Goal: Transaction & Acquisition: Purchase product/service

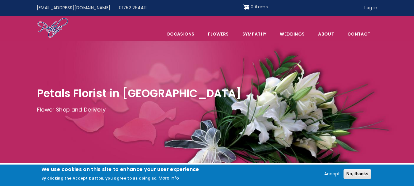
click at [142, 69] on div at bounding box center [207, 102] width 414 height 123
click at [331, 173] on button "Accept" at bounding box center [332, 173] width 21 height 7
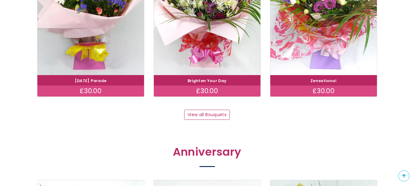
scroll to position [662, 0]
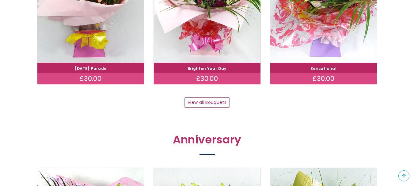
click at [149, 94] on div "Bouquets Carnival Parade £30.00 Brighten Your Day £30.00 Zensational £30.00 Vie…" at bounding box center [206, 6] width 349 height 204
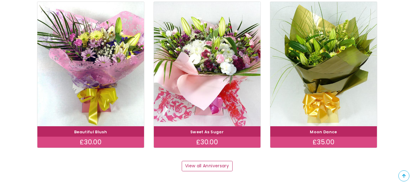
scroll to position [833, 0]
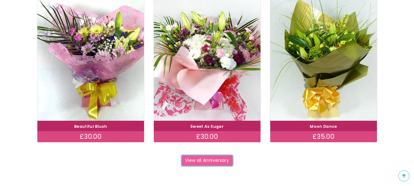
click at [210, 161] on link "View all Anniversary" at bounding box center [207, 160] width 51 height 10
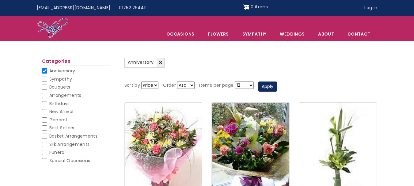
click at [44, 86] on input "Bouquets" at bounding box center [44, 87] width 5 height 5
checkbox input "false"
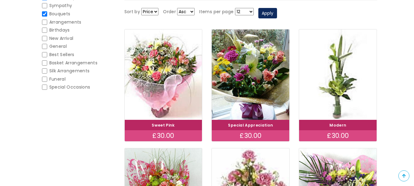
scroll to position [61, 0]
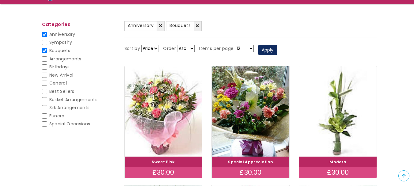
click at [44, 34] on input "Anniversary" at bounding box center [44, 34] width 5 height 5
checkbox input "false"
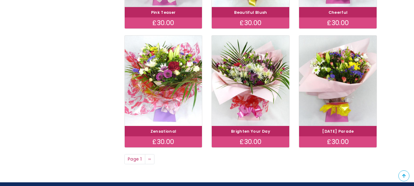
scroll to position [454, 0]
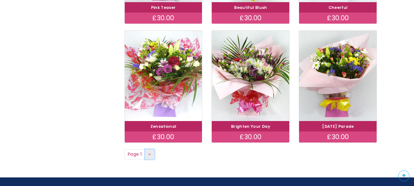
click at [150, 155] on span "››" at bounding box center [149, 154] width 3 height 6
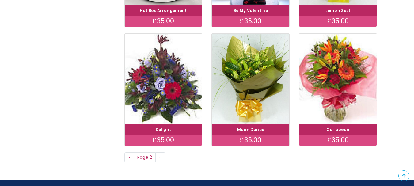
scroll to position [441, 0]
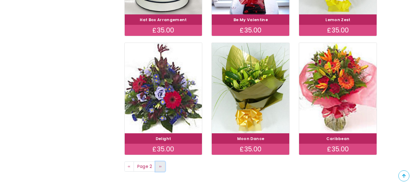
click at [160, 168] on span "››" at bounding box center [160, 166] width 3 height 6
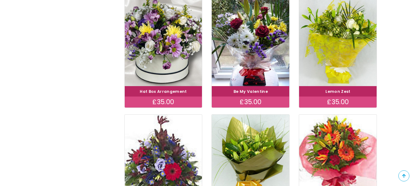
scroll to position [355, 0]
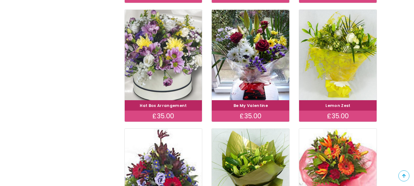
click at [164, 85] on img at bounding box center [163, 55] width 87 height 101
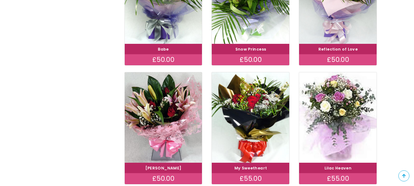
scroll to position [417, 0]
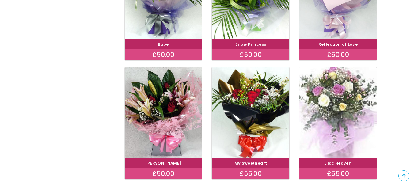
click at [336, 103] on img at bounding box center [337, 112] width 87 height 101
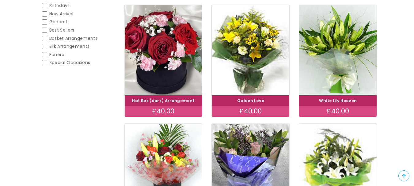
scroll to position [86, 0]
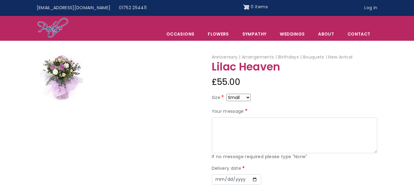
click at [57, 77] on img at bounding box center [61, 78] width 49 height 46
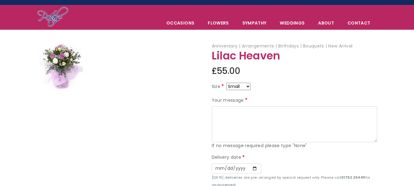
scroll to position [12, 0]
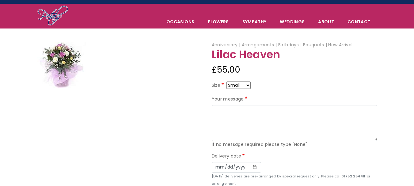
click at [246, 86] on select "Small Medium Large" at bounding box center [238, 85] width 24 height 7
select select "10"
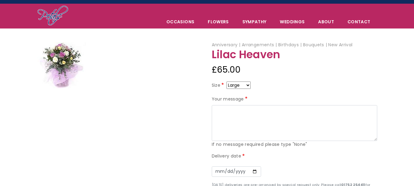
click at [192, 90] on div at bounding box center [119, 129] width 175 height 174
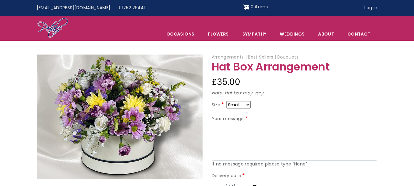
click at [199, 106] on img at bounding box center [119, 117] width 165 height 124
click at [206, 109] on div at bounding box center [119, 141] width 175 height 173
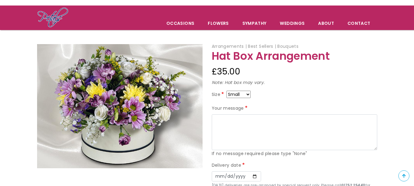
scroll to position [25, 0]
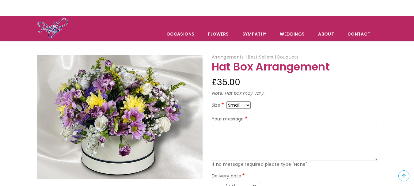
click at [125, 97] on img at bounding box center [119, 117] width 165 height 124
click at [246, 105] on select "Small Medium Large" at bounding box center [238, 104] width 24 height 7
select select "10"
click at [199, 110] on img at bounding box center [119, 117] width 165 height 124
click at [207, 105] on div "Arrangements Best Sellers Bouquets Hat Box Arrangement £50.00 Note: Hat box may…" at bounding box center [294, 145] width 175 height 183
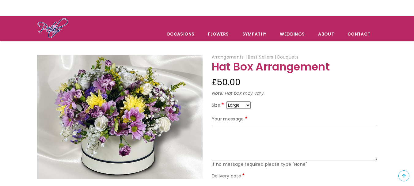
click at [248, 105] on select "Small Medium Large" at bounding box center [238, 104] width 24 height 7
select select "9"
click at [205, 107] on div at bounding box center [119, 146] width 175 height 182
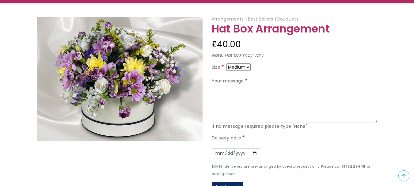
scroll to position [61, 0]
